Goal: Task Accomplishment & Management: Complete application form

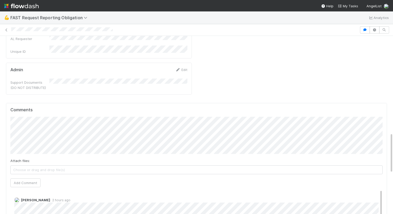
scroll to position [425, 0]
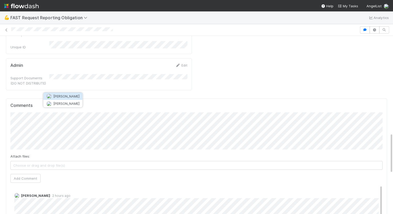
click at [73, 96] on button "Zach Byers" at bounding box center [62, 96] width 39 height 7
click at [35, 174] on button "Add Comment" at bounding box center [25, 178] width 30 height 9
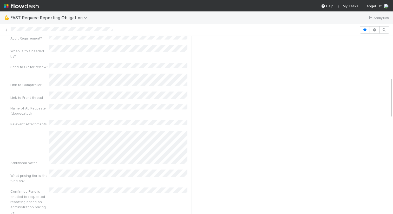
scroll to position [183, 0]
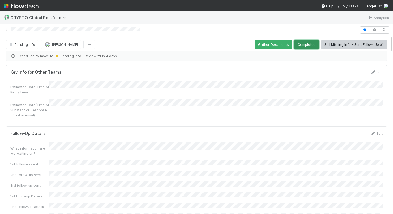
click at [300, 41] on button "Completed" at bounding box center [306, 44] width 25 height 9
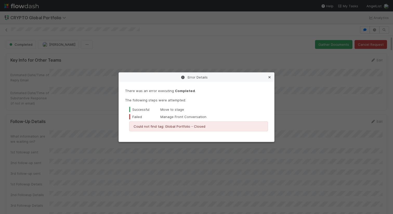
click at [268, 77] on icon at bounding box center [269, 77] width 5 height 3
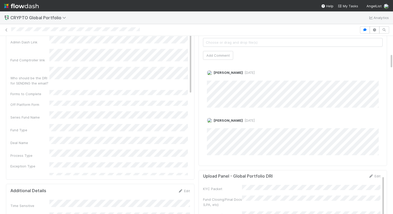
scroll to position [95, 0]
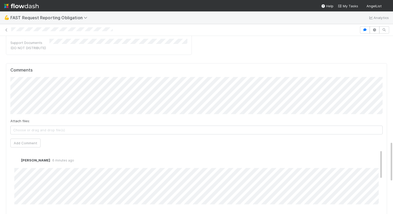
scroll to position [452, 0]
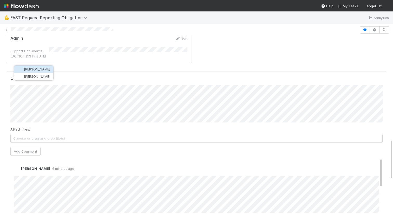
click at [42, 69] on button "Zach Byers" at bounding box center [33, 69] width 39 height 7
click at [38, 147] on button "Add Comment" at bounding box center [25, 151] width 30 height 9
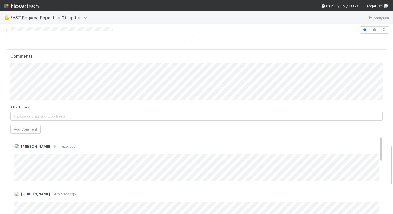
scroll to position [472, 0]
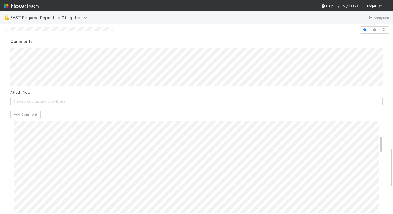
scroll to position [79, 0]
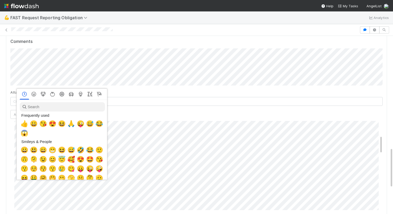
click at [169, 131] on div at bounding box center [196, 107] width 393 height 214
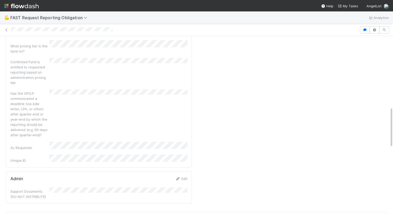
scroll to position [312, 0]
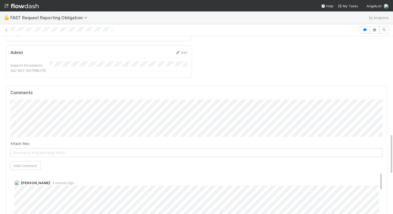
scroll to position [422, 0]
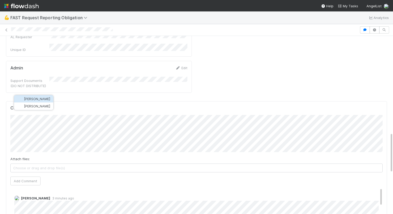
click at [31, 96] on button "Zach Byers" at bounding box center [33, 98] width 39 height 7
click at [19, 177] on button "Add Comment" at bounding box center [25, 181] width 30 height 9
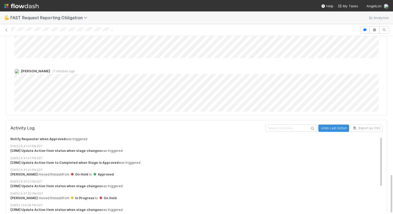
scroll to position [0, 0]
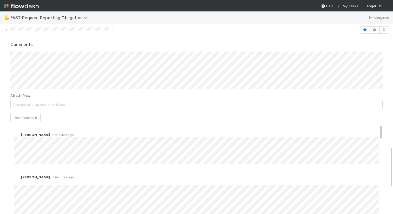
scroll to position [487, 0]
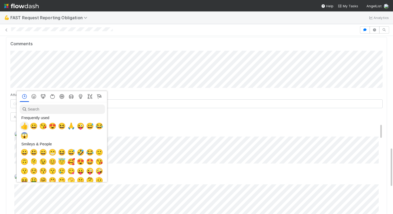
click at [25, 126] on span "👍" at bounding box center [25, 125] width 8 height 7
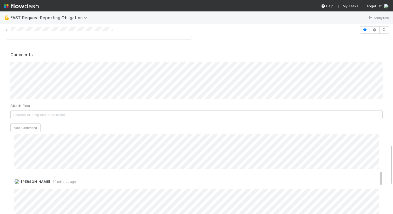
scroll to position [246, 0]
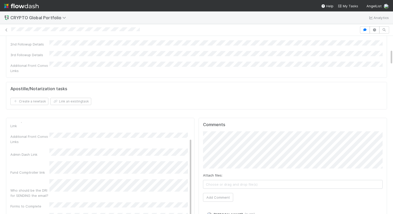
scroll to position [22, 0]
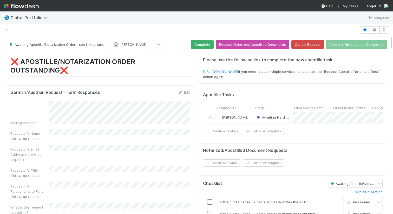
scroll to position [106, 180]
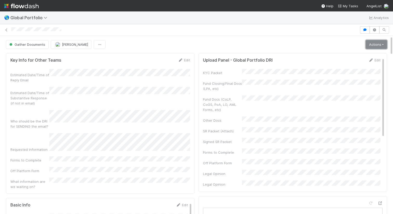
click at [371, 46] on link "Actions" at bounding box center [376, 44] width 21 height 9
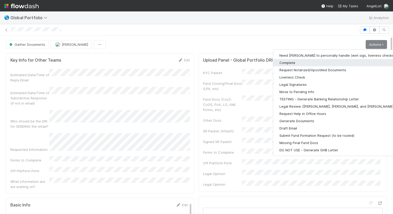
click at [334, 61] on button "Complete" at bounding box center [340, 62] width 135 height 7
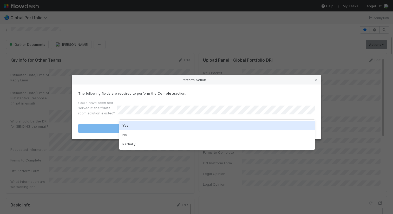
click at [214, 122] on div "Yes" at bounding box center [217, 125] width 196 height 9
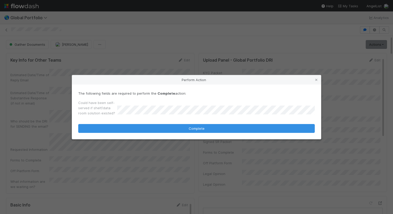
click at [211, 123] on form "The following fields are required to perform the Complete action: Could have be…" at bounding box center [196, 112] width 237 height 42
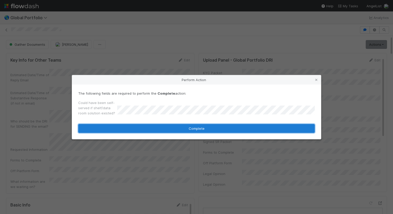
click at [210, 126] on button "Complete" at bounding box center [196, 128] width 237 height 9
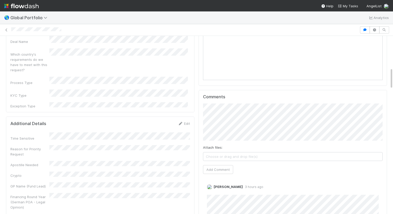
scroll to position [228, 0]
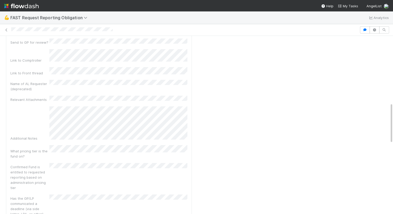
scroll to position [167, 0]
